Goal: Task Accomplishment & Management: Use online tool/utility

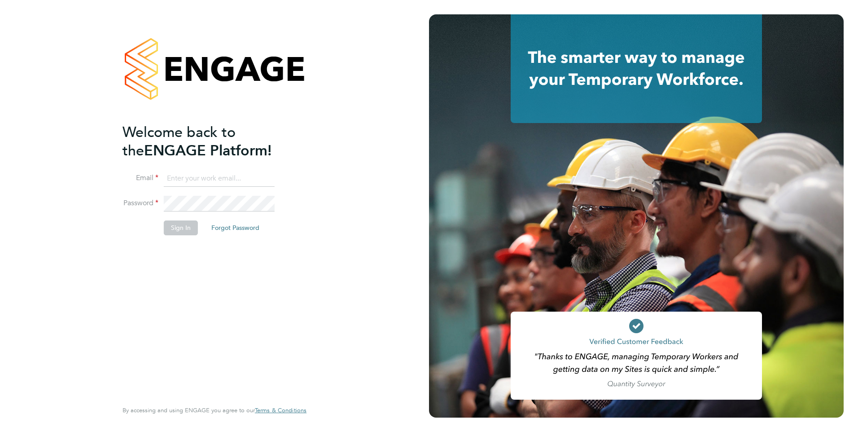
type input "jacqueline.mitchell@ncclondon.ac.uk"
click at [176, 227] on button "Sign In" at bounding box center [181, 227] width 34 height 14
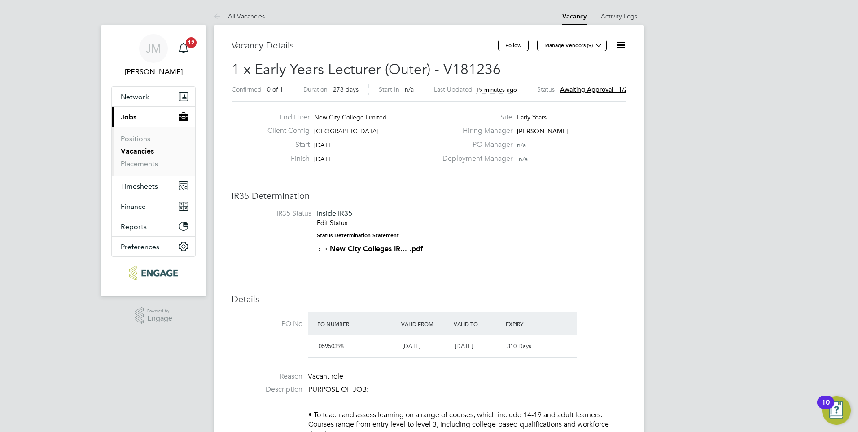
click at [596, 88] on span "Awaiting approval - 1/2" at bounding box center [594, 89] width 68 height 8
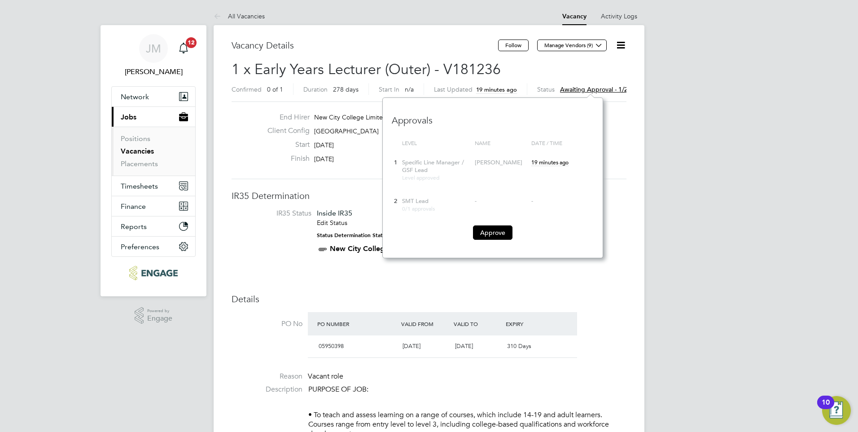
scroll to position [160, 220]
click at [491, 233] on button "Approve" at bounding box center [492, 232] width 39 height 14
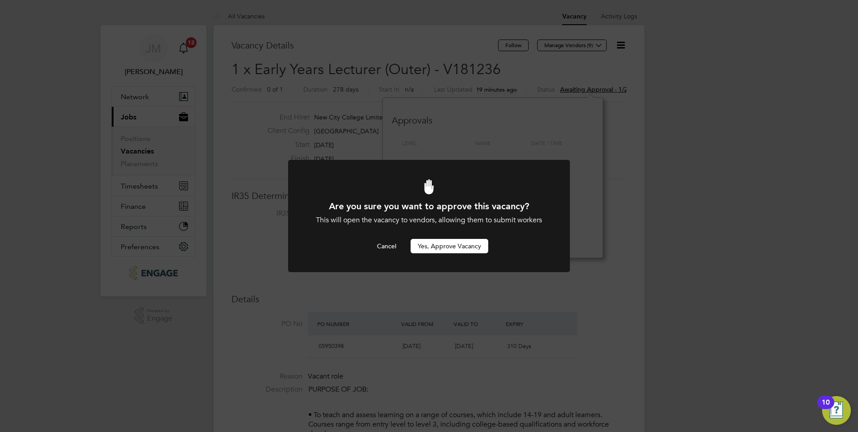
click at [442, 245] on button "Yes, Approve Vacancy" at bounding box center [450, 246] width 78 height 14
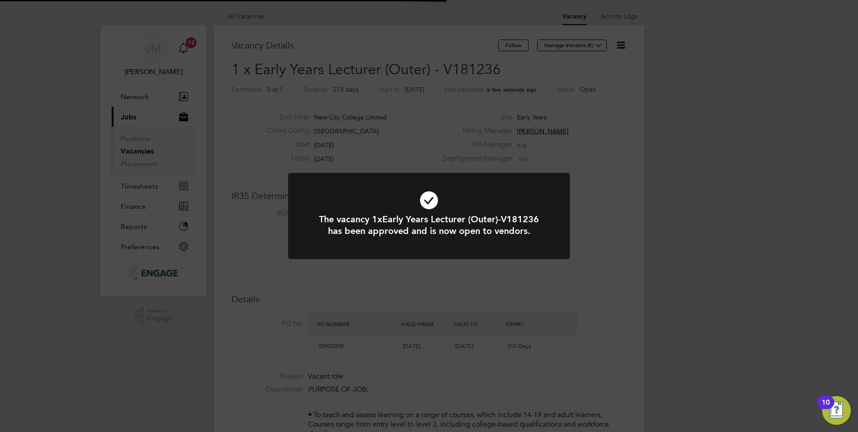
scroll to position [26, 63]
